Goal: Find specific page/section: Find specific page/section

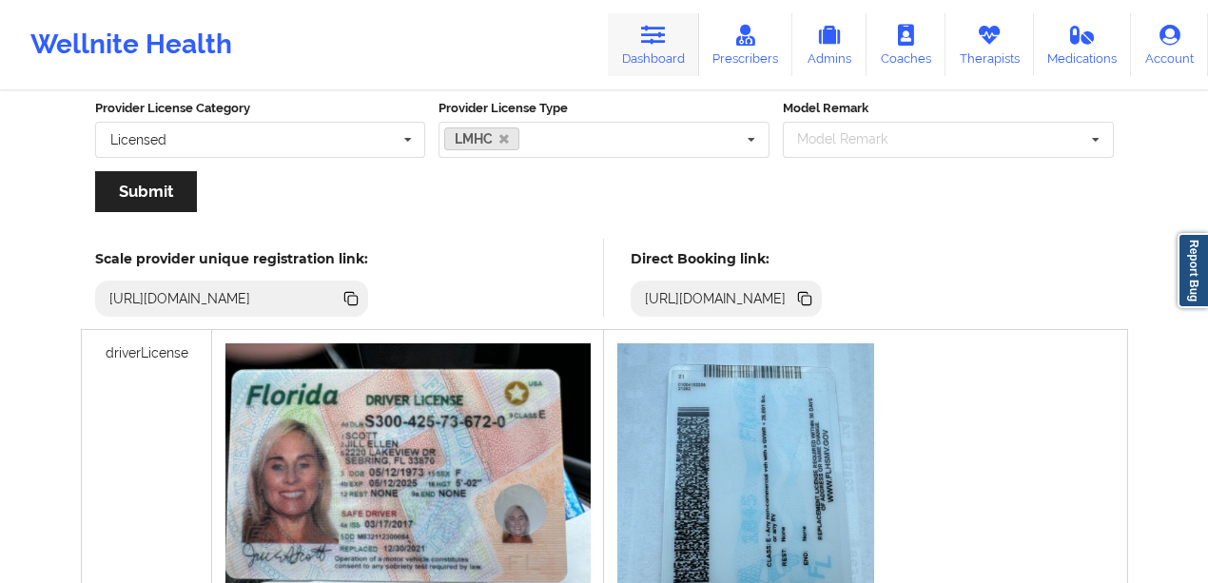
click at [681, 125] on div "LMHC LCSW LPC LCSW-R PhD LMFT PsyD LMSW Licensed [MEDICAL_DATA] AMFT LPC-MHSP M…" at bounding box center [604, 140] width 331 height 36
click at [658, 56] on link "Dashboard" at bounding box center [653, 44] width 91 height 63
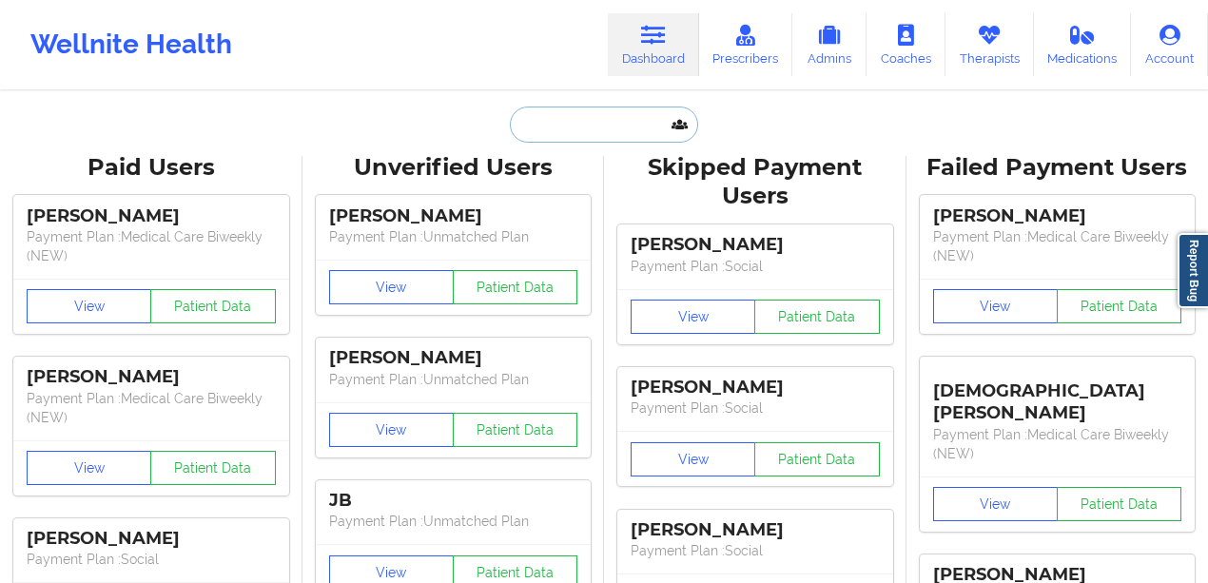
click at [583, 116] on input "text" at bounding box center [604, 125] width 188 height 36
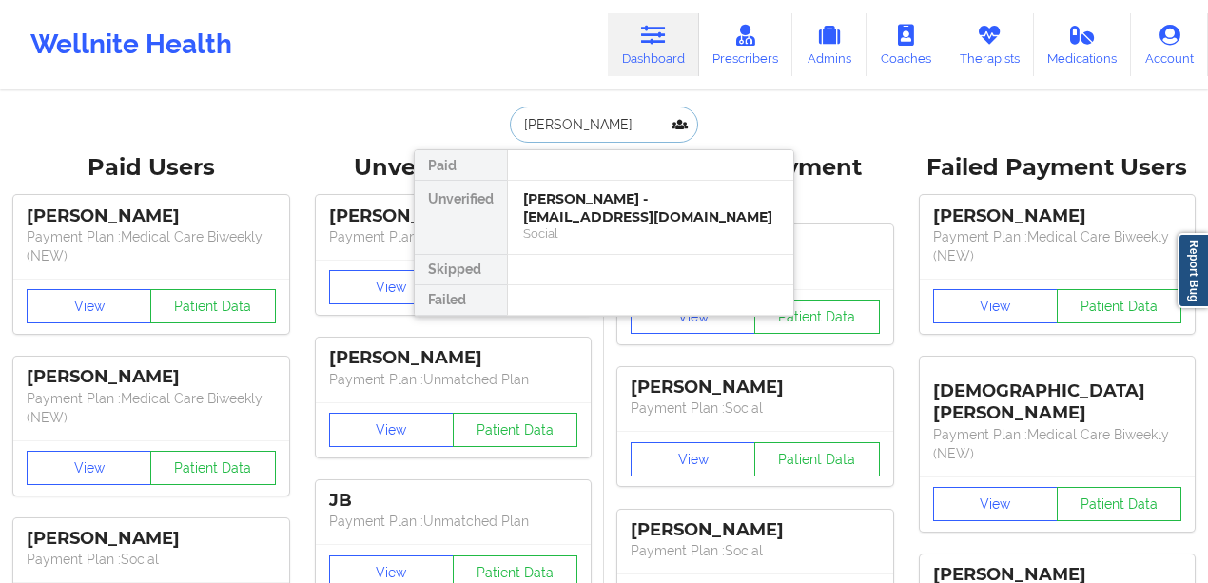
type input "[PERSON_NAME]"
click at [605, 198] on div "[PERSON_NAME] - [EMAIL_ADDRESS][DOMAIN_NAME]" at bounding box center [650, 207] width 255 height 35
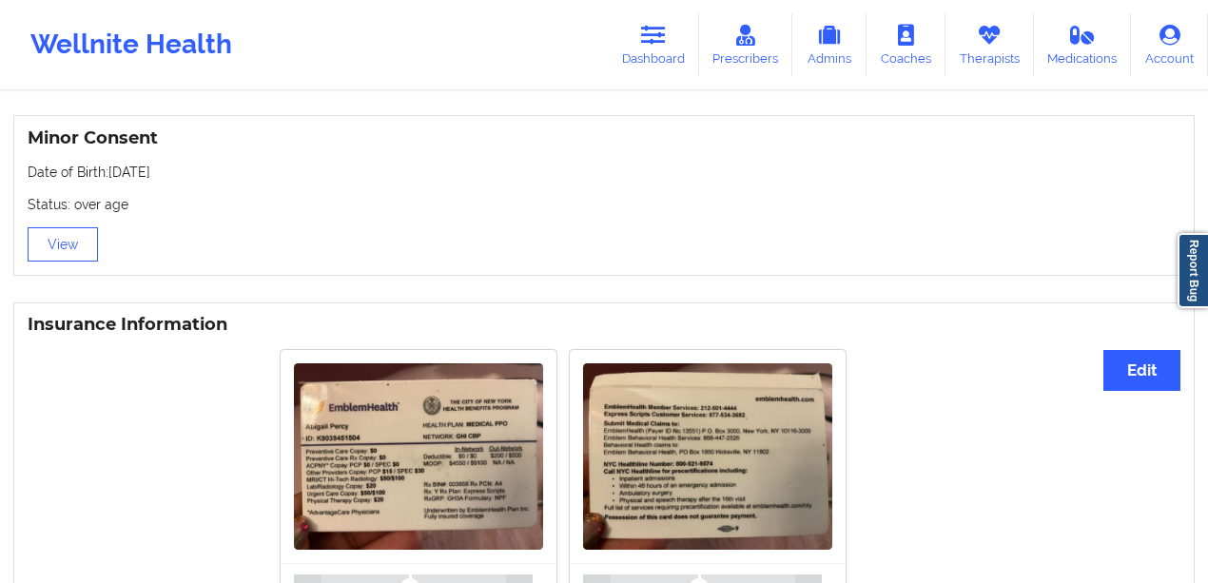
scroll to position [1147, 0]
